Goal: Task Accomplishment & Management: Complete application form

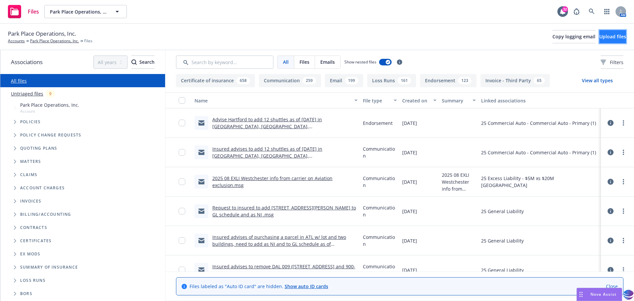
click at [601, 38] on span "Upload files" at bounding box center [613, 36] width 27 height 6
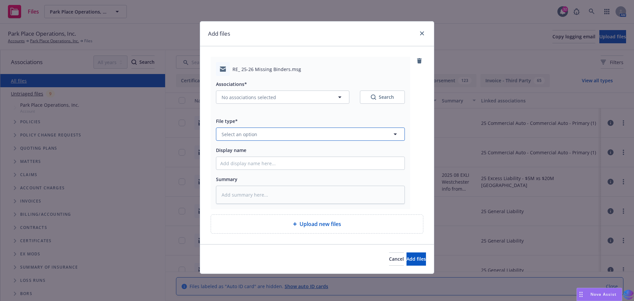
click at [398, 134] on icon "button" at bounding box center [395, 134] width 8 height 8
type input "binder"
click at [309, 149] on div "Binder" at bounding box center [310, 153] width 180 height 10
click at [248, 167] on input "Display name" at bounding box center [310, 163] width 188 height 13
type textarea "x"
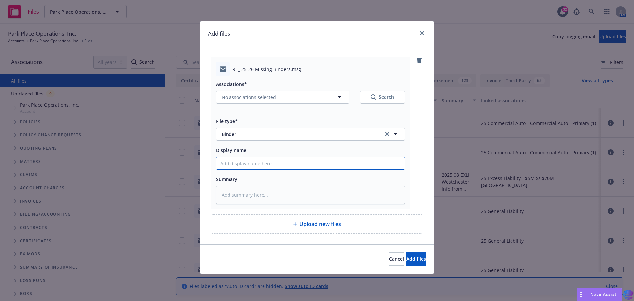
type input "2"
type textarea "x"
type input "20"
type textarea "x"
type input "202"
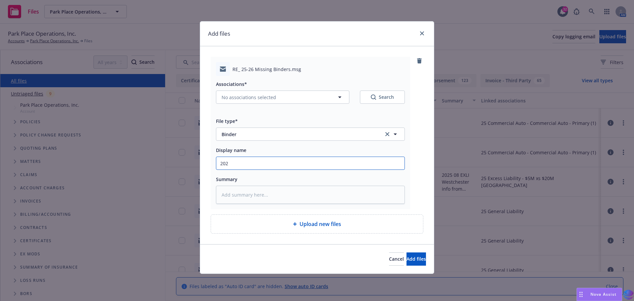
type textarea "x"
type input "2025"
type textarea "x"
type input "2025"
type textarea "x"
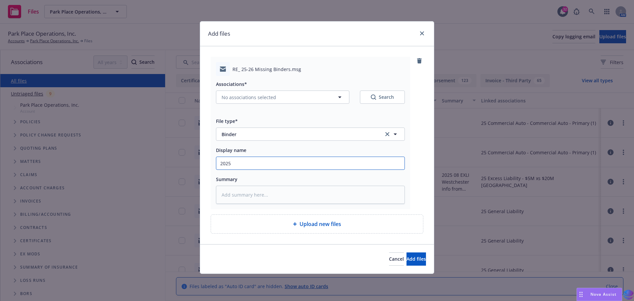
type input "2025 0"
type textarea "x"
type input "2025 06"
type textarea "x"
type input "2025 06"
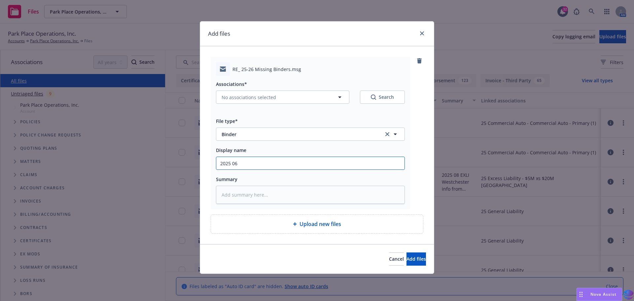
type textarea "x"
type input "2025 06 R"
type textarea "x"
type input "2025 06 Re"
type textarea "x"
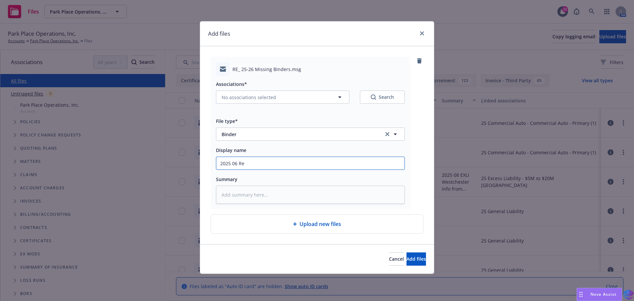
type input "2025 06 Rec"
type textarea "x"
type input "2025 06 Rece"
type textarea "x"
type input "2025 06 Recen"
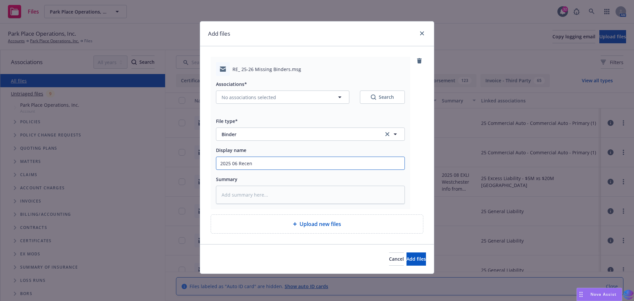
type textarea "x"
type input "2025 06 Recent"
type textarea "x"
type input "2025 06 Recent"
type textarea "x"
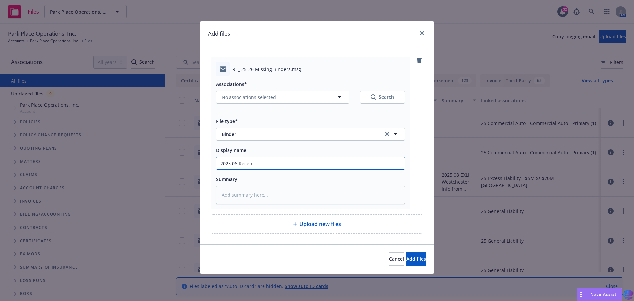
type input "2025 06 Recent B"
type textarea "x"
type input "2025 06 Recent Br"
type textarea "x"
type input "2025 06 Recent Bre"
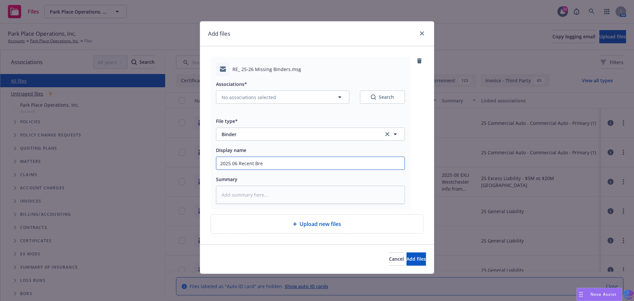
type textarea "x"
type input "2025 06 Recent Bren"
type textarea "x"
type input "2025 06 Recent Brend"
type textarea "x"
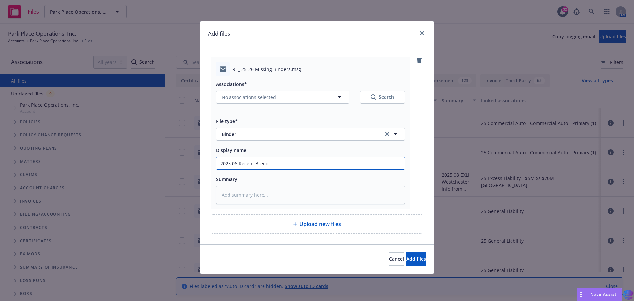
type input "2025 06 Recent [PERSON_NAME]"
type textarea "x"
type input "2025 06 Recent [PERSON_NAME]"
type textarea "x"
type input "2025 06 Recent [PERSON_NAME]"
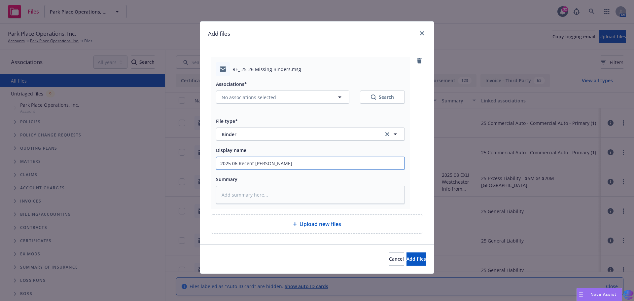
type textarea "x"
type input "2025 06 Recent [PERSON_NAME]"
type textarea "x"
type input "2025 06 Recent [PERSON_NAME] all"
type textarea "x"
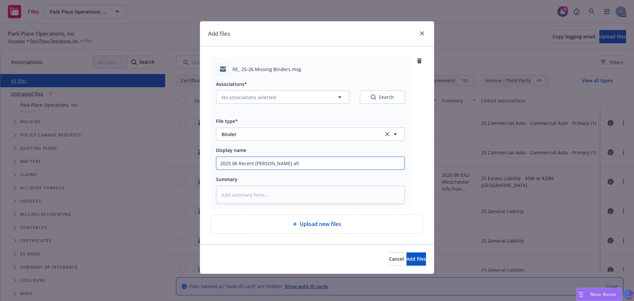
type input "2025 06 Recent [PERSON_NAME] all"
type textarea "x"
type input "2025 06 Recent [PERSON_NAME] all t"
type textarea "x"
type input "2025 06 Recent [PERSON_NAME] all th"
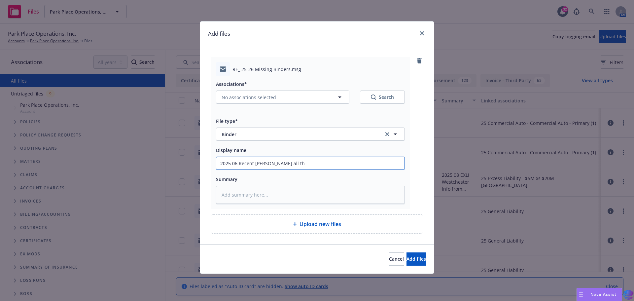
type textarea "x"
type input "2025 06 Recent [PERSON_NAME] all the"
type textarea "x"
type input "2025 06 Recent [PERSON_NAME] all the"
type textarea "x"
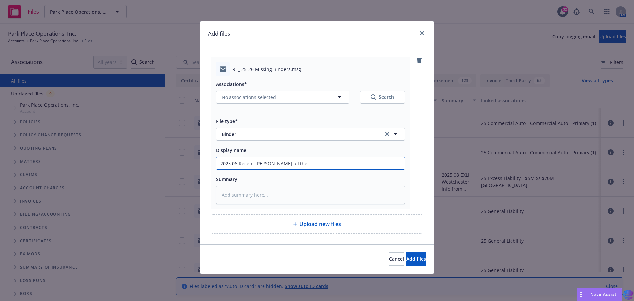
type input "2025 06 Recent [PERSON_NAME] all the b"
type textarea "x"
type input "2025 06 Recent [PERSON_NAME] all the bi"
type textarea "x"
type input "2025 06 Recent [PERSON_NAME] all the bin"
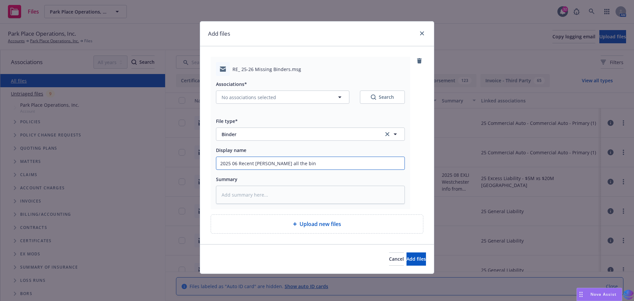
type textarea "x"
type input "2025 06 Recent [PERSON_NAME] all the bind"
type textarea "x"
type input "2025 06 Recent [PERSON_NAME] all the binde"
type textarea "x"
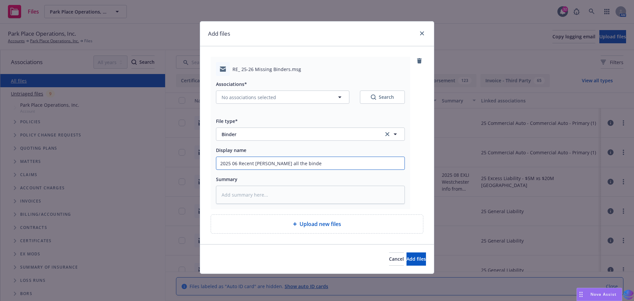
type input "2025 06 Recent [PERSON_NAME] all the binder"
type textarea "x"
drag, startPoint x: 220, startPoint y: 164, endPoint x: 319, endPoint y: 163, distance: 98.8
click at [319, 163] on input "2025 06 Recent [PERSON_NAME] all the binders" at bounding box center [310, 163] width 188 height 13
type input "2025 06 Recent [PERSON_NAME] all the binders"
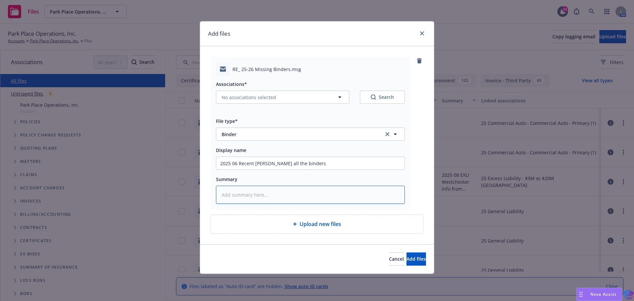
click at [241, 198] on textarea at bounding box center [310, 195] width 189 height 18
paste textarea "2025 06 Recent [PERSON_NAME] all the binders"
type textarea "x"
type textarea "2025 06 Recent [PERSON_NAME] all the binders"
click at [407, 258] on span "Add files" at bounding box center [416, 259] width 19 height 6
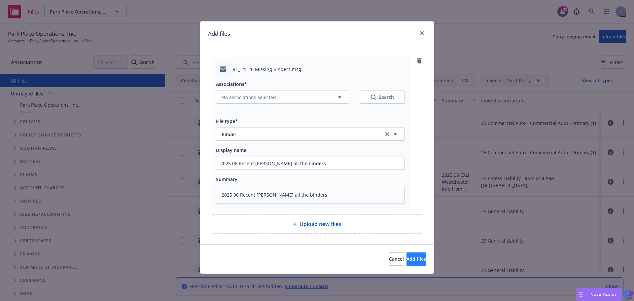
type textarea "x"
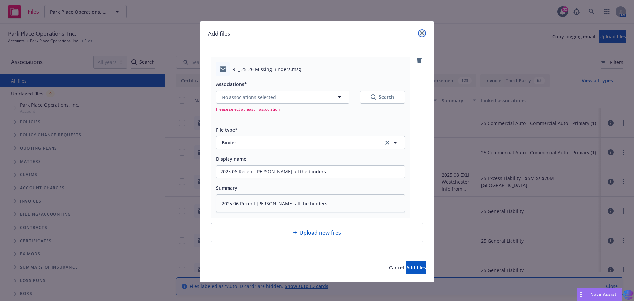
click at [421, 33] on icon "close" at bounding box center [422, 33] width 4 height 4
